Goal: Book appointment/travel/reservation

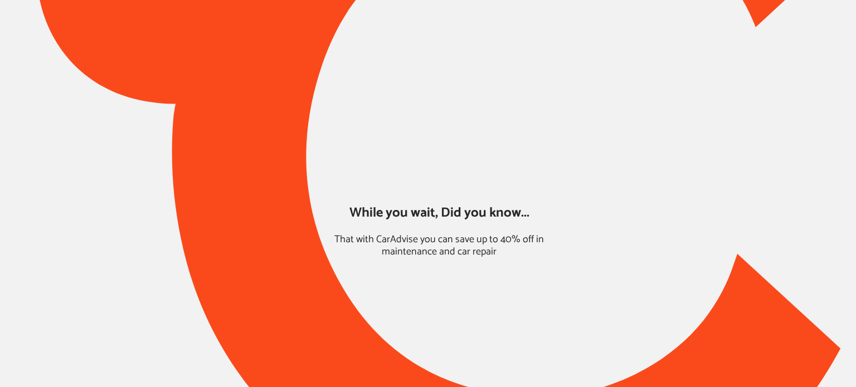
type input "*****"
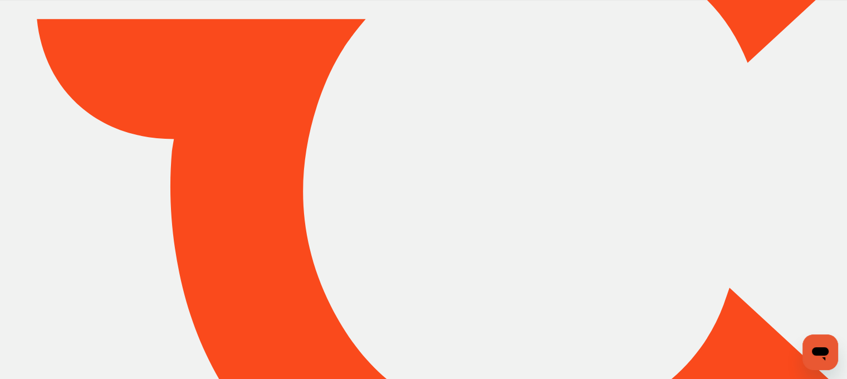
click at [826, 309] on div at bounding box center [423, 189] width 847 height 734
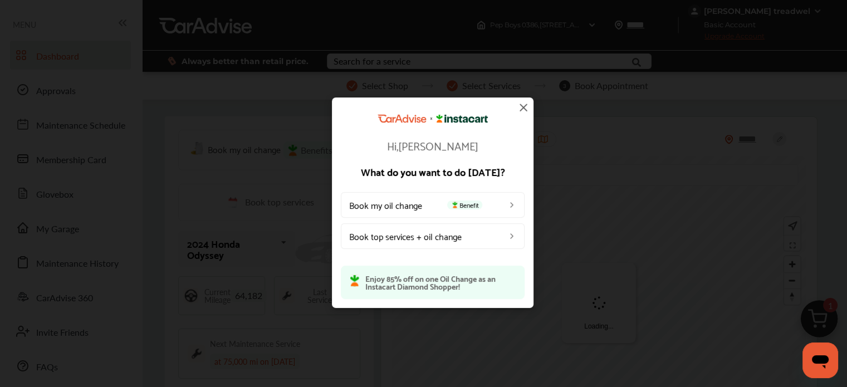
click at [525, 107] on img at bounding box center [523, 107] width 13 height 13
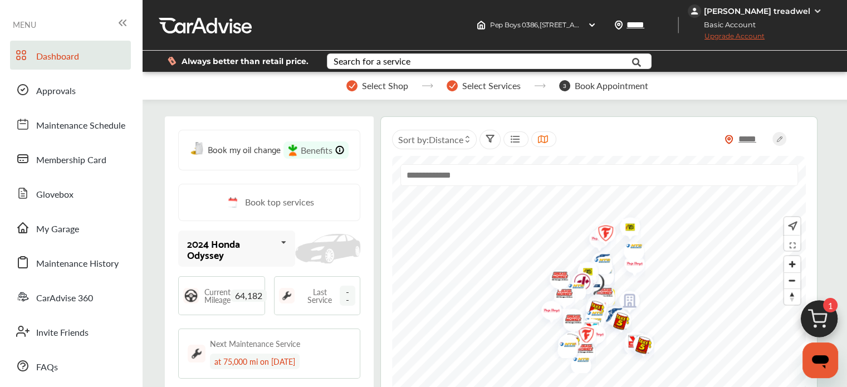
click at [820, 314] on img at bounding box center [819, 321] width 53 height 53
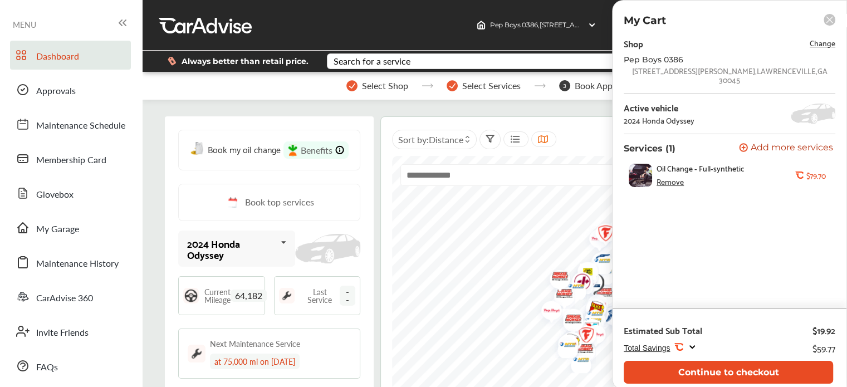
click at [760, 376] on button "Continue to checkout" at bounding box center [728, 372] width 209 height 23
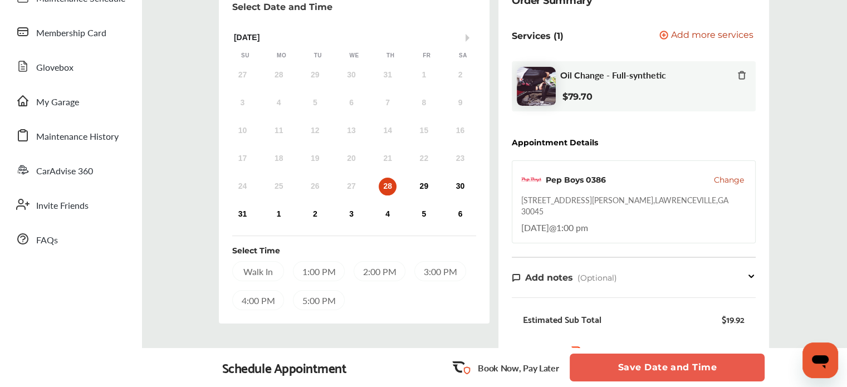
scroll to position [129, 0]
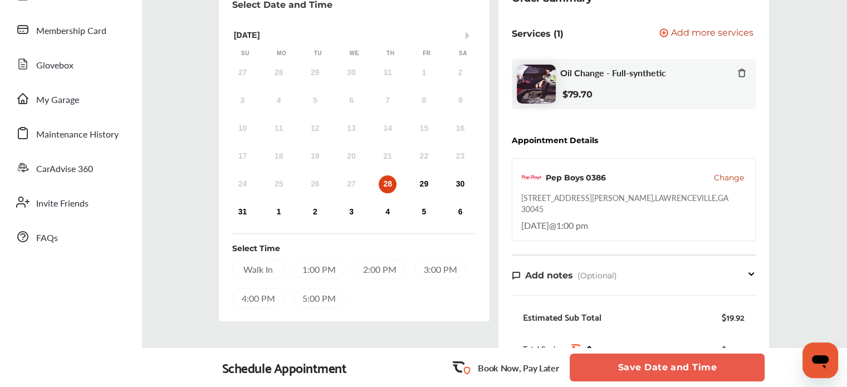
click at [341, 269] on div "1:00 PM" at bounding box center [319, 269] width 52 height 20
click at [600, 361] on button "Save Date and Time" at bounding box center [667, 368] width 195 height 28
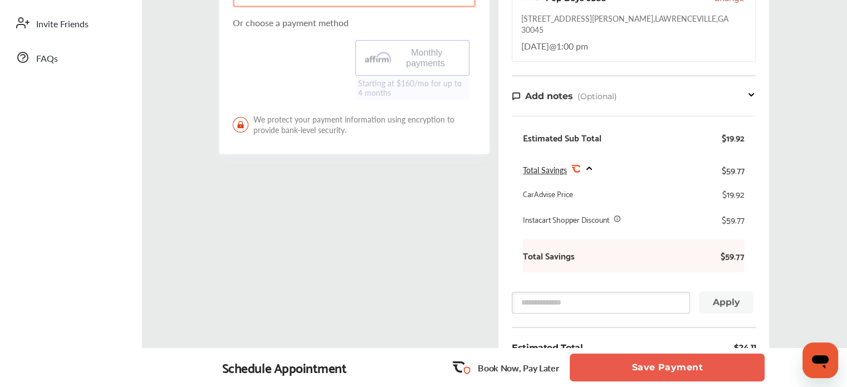
scroll to position [315, 0]
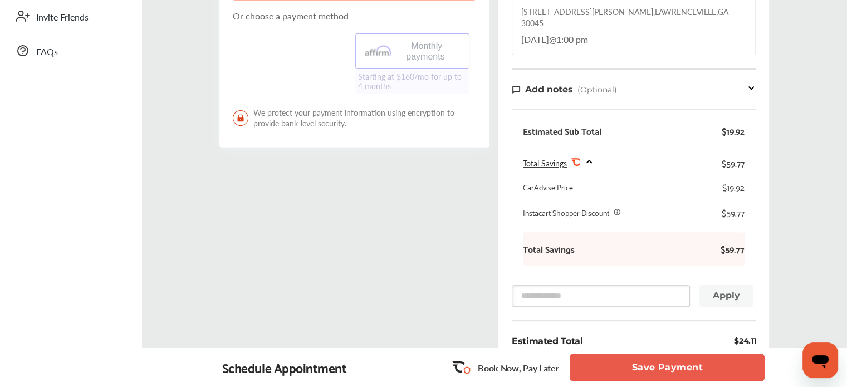
click at [647, 373] on button "Save Payment" at bounding box center [667, 368] width 195 height 28
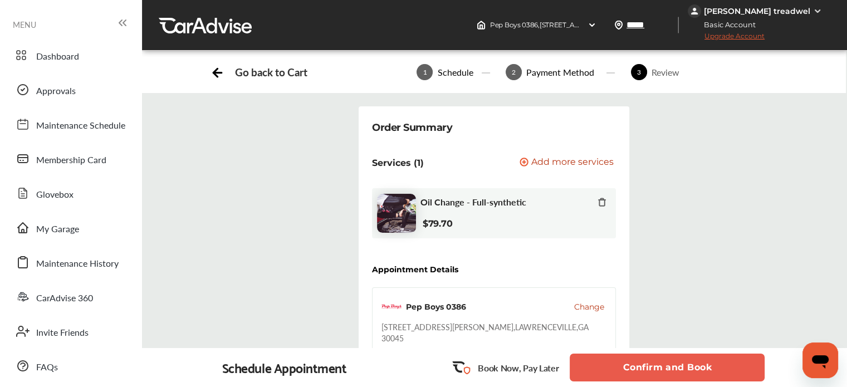
click at [649, 374] on button "Confirm and Book" at bounding box center [667, 368] width 195 height 28
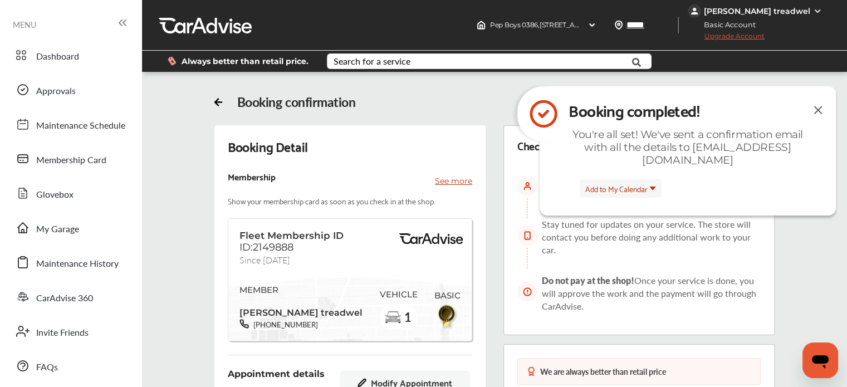
click at [820, 109] on img at bounding box center [818, 110] width 13 height 14
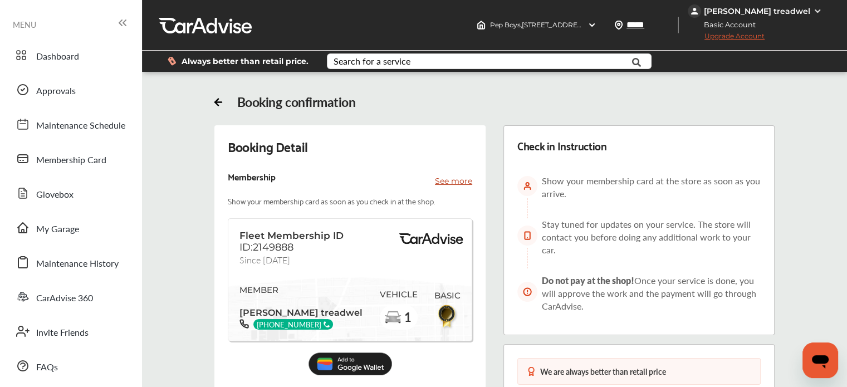
click at [559, 96] on div "Booking confirmation" at bounding box center [495, 102] width 564 height 16
